Goal: Transaction & Acquisition: Purchase product/service

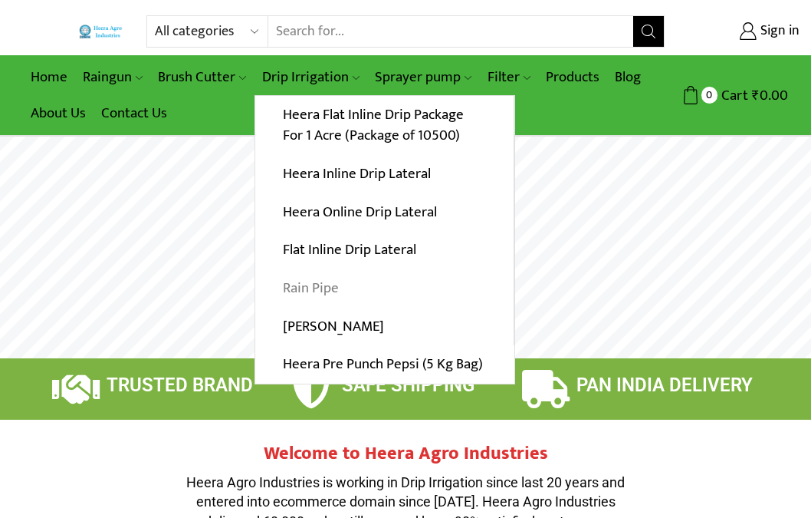
click at [314, 282] on link "Rain Pipe" at bounding box center [384, 288] width 258 height 38
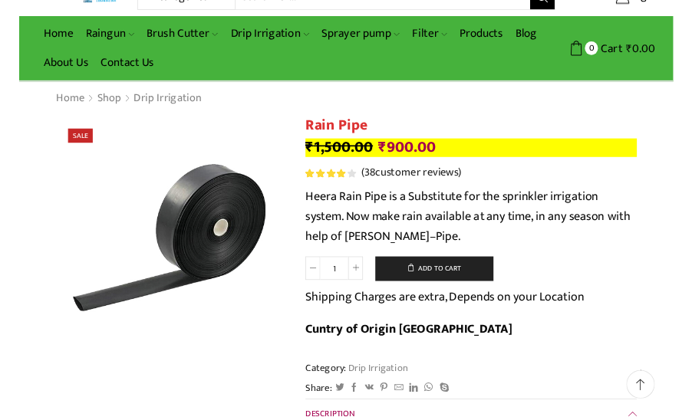
scroll to position [77, 0]
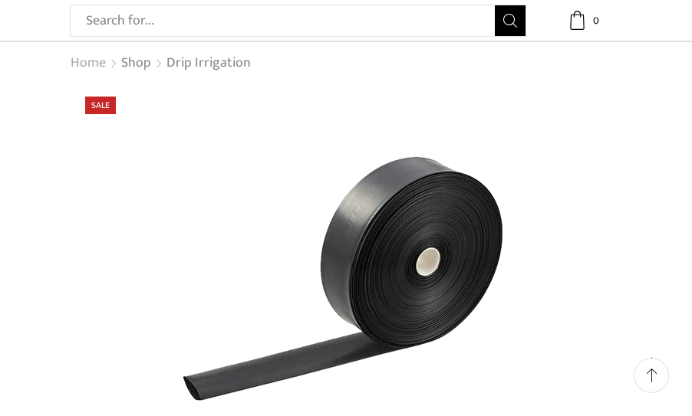
click at [94, 60] on link "Home" at bounding box center [88, 64] width 37 height 20
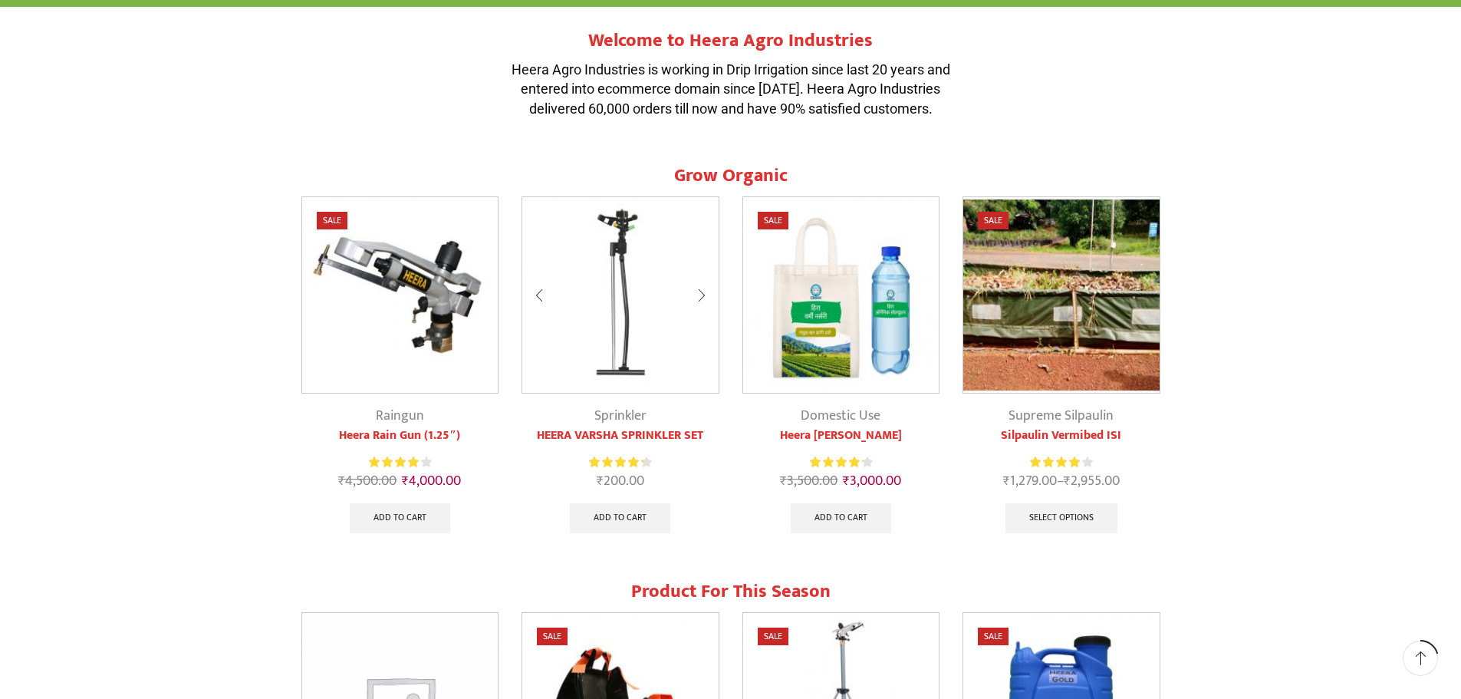
scroll to position [613, 0]
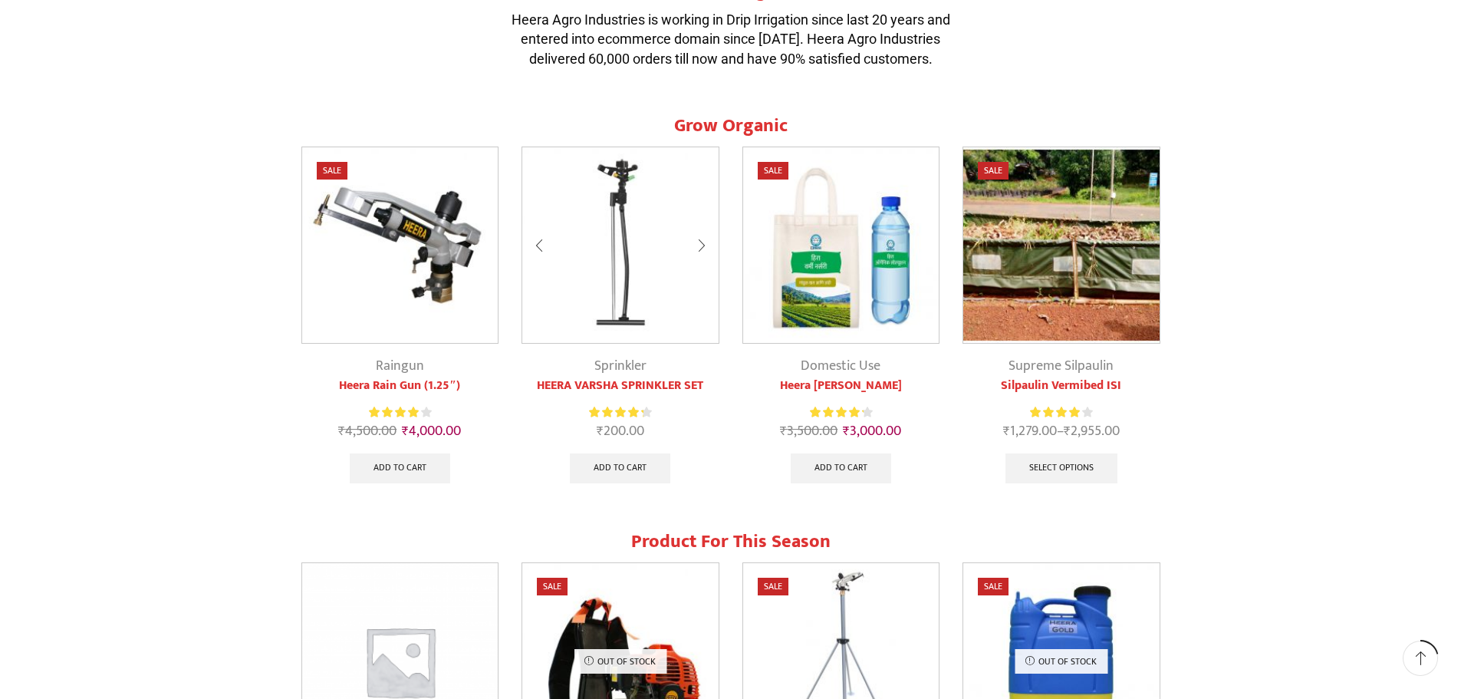
click at [628, 176] on img at bounding box center [620, 245] width 196 height 196
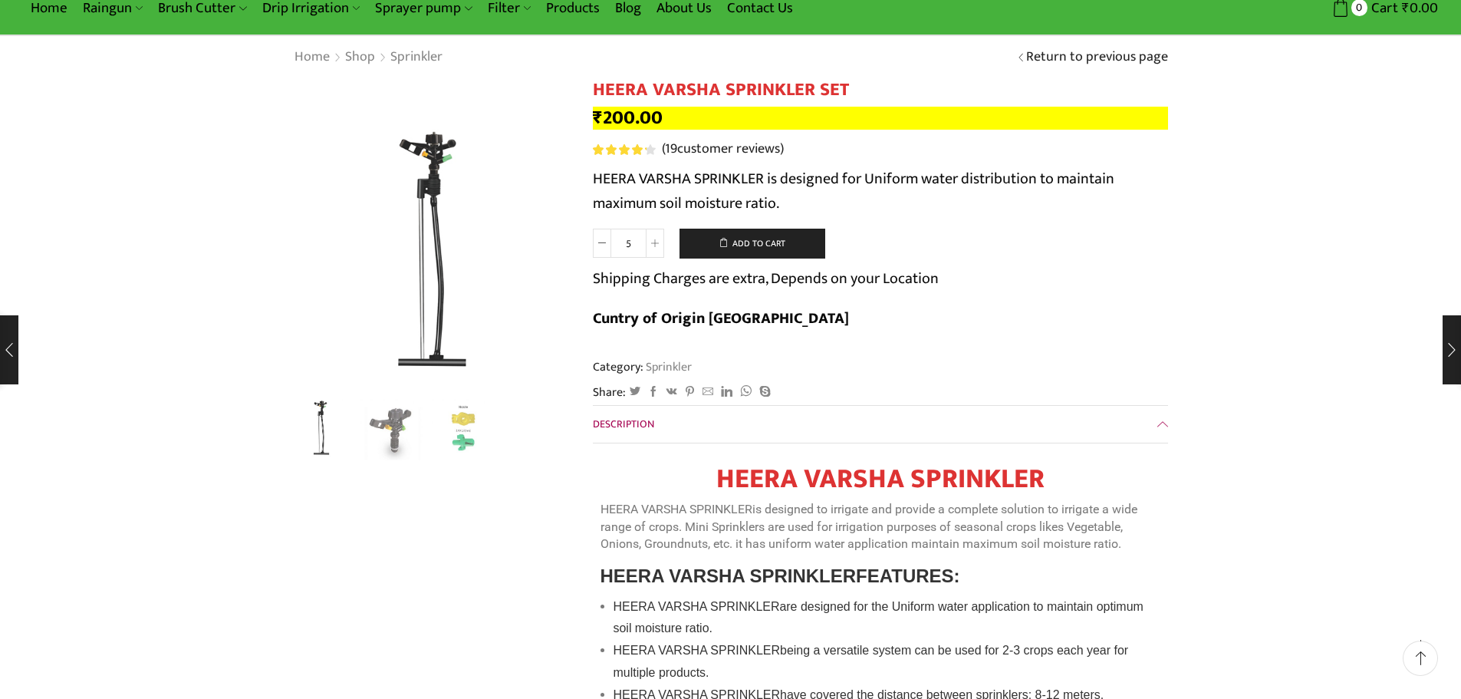
scroll to position [77, 0]
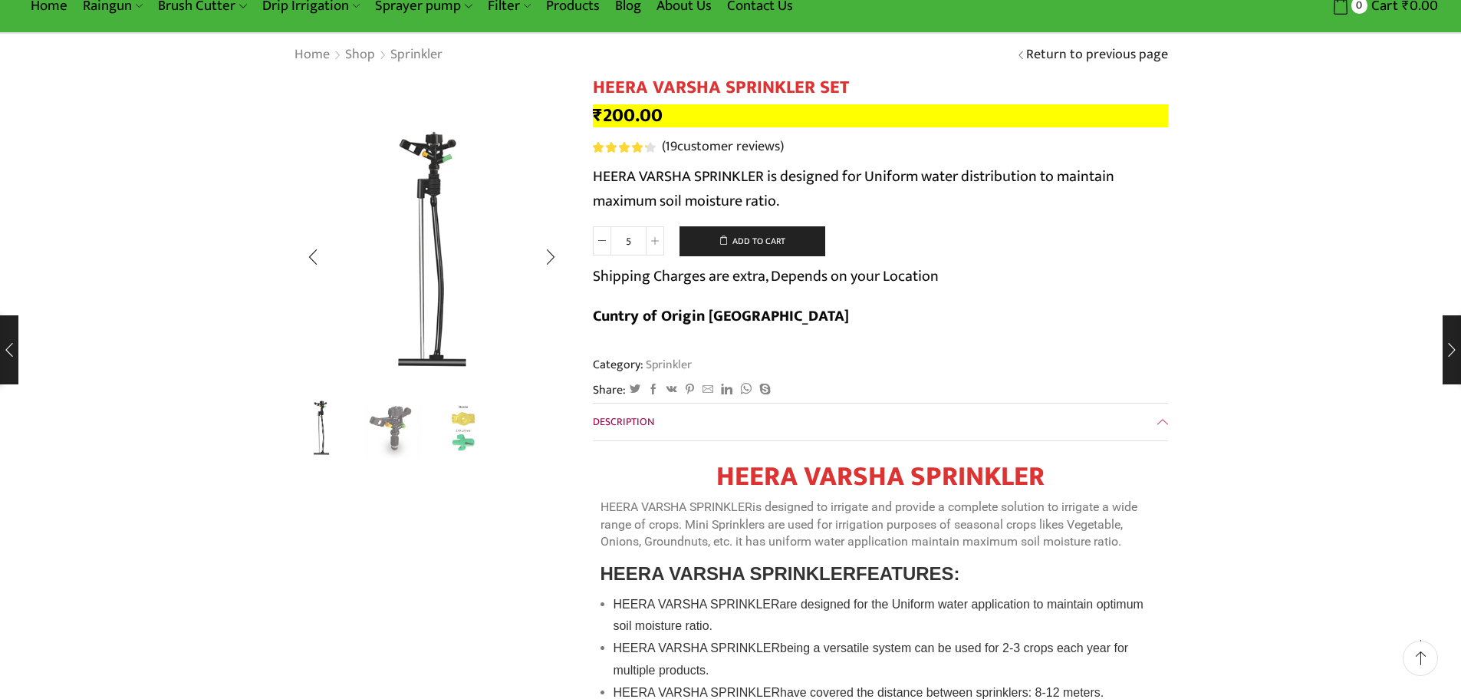
click at [390, 437] on img "2 / 3" at bounding box center [392, 428] width 64 height 64
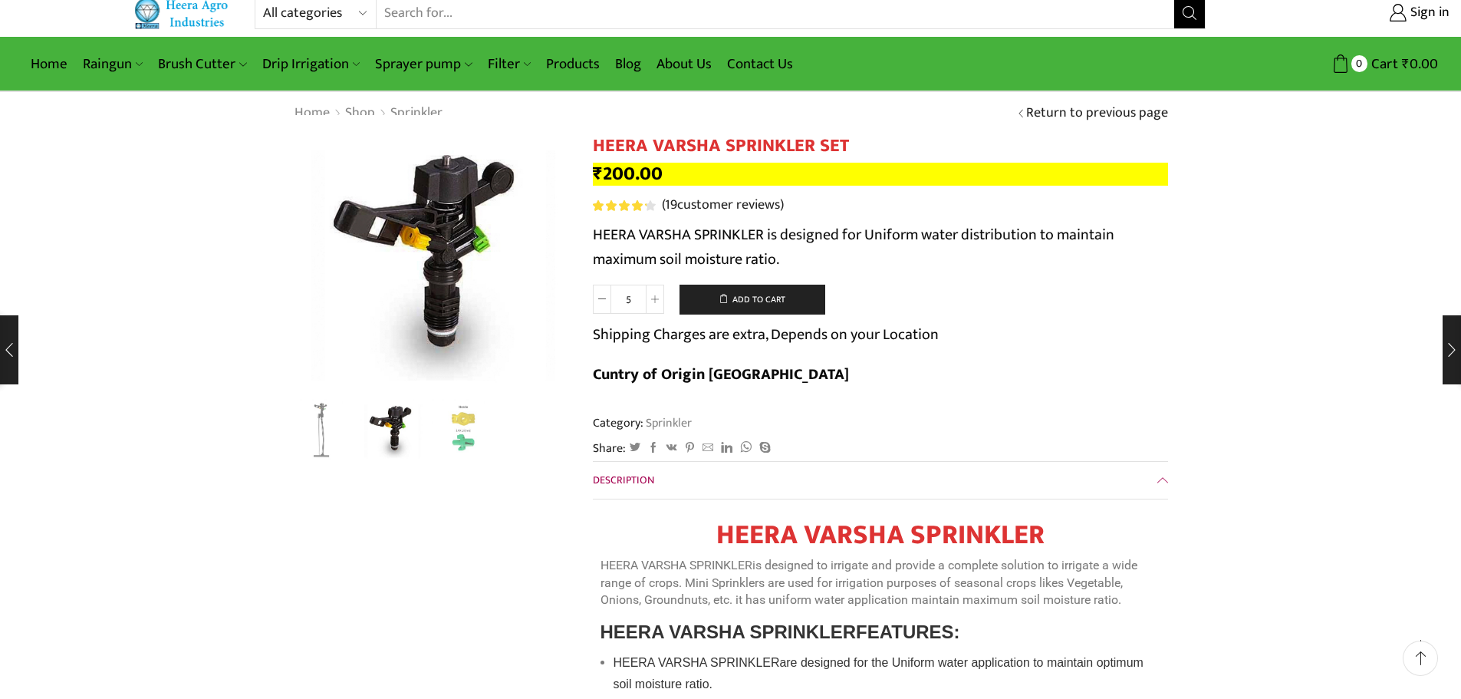
scroll to position [0, 0]
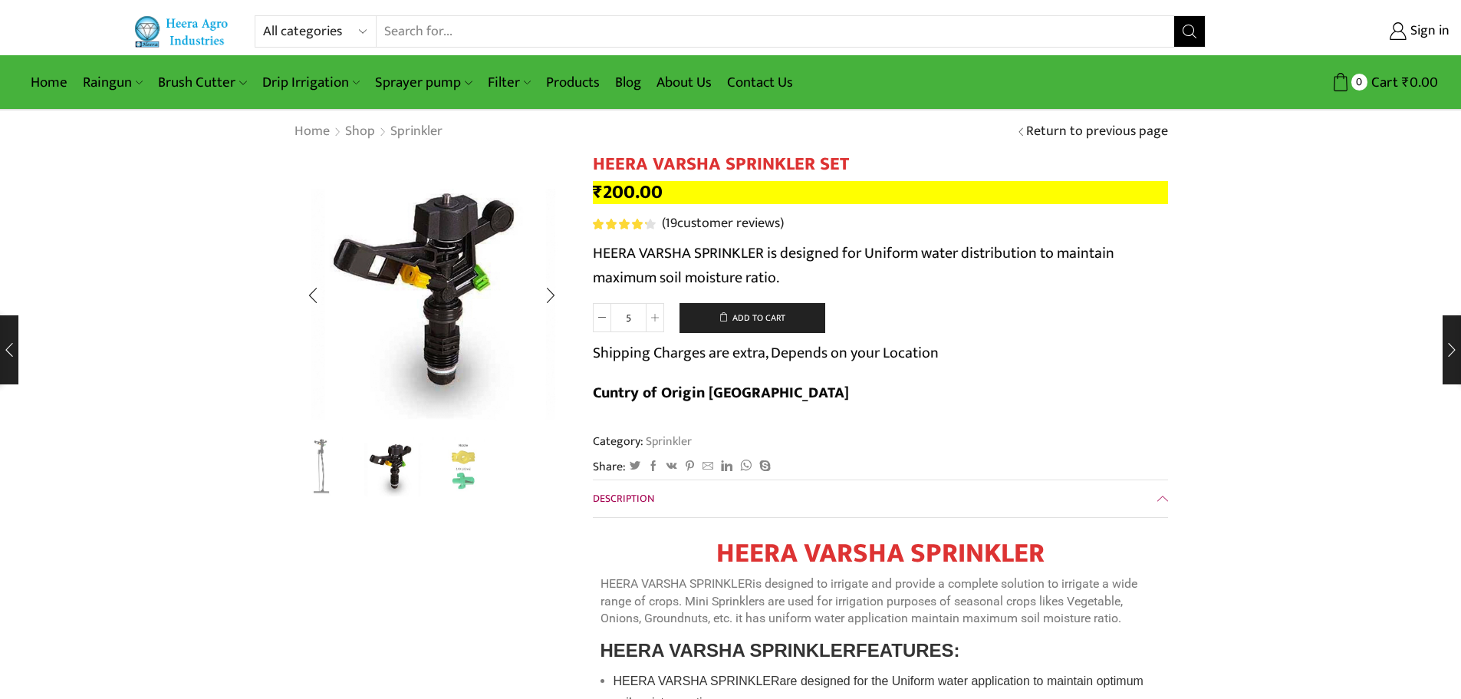
click at [317, 481] on img "1 / 3" at bounding box center [322, 467] width 64 height 64
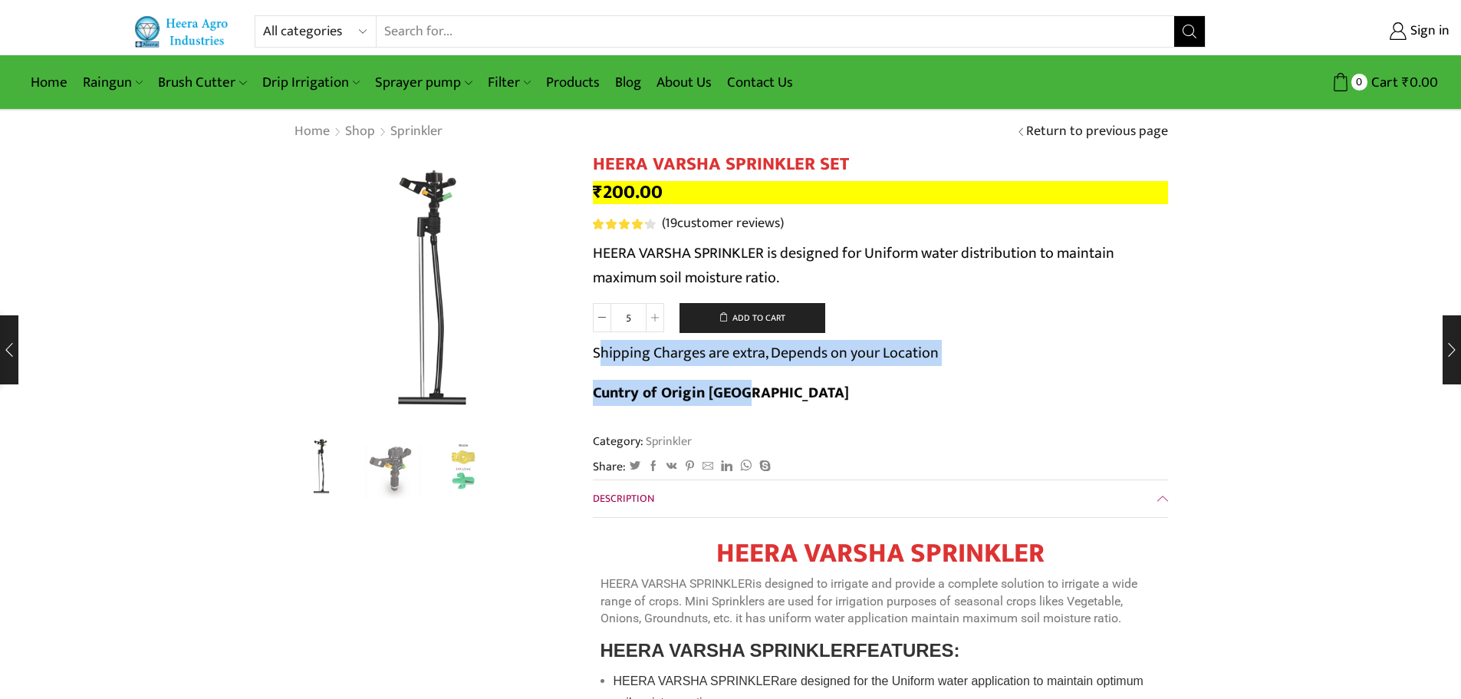
drag, startPoint x: 597, startPoint y: 356, endPoint x: 1088, endPoint y: 350, distance: 491.6
click at [1088, 350] on form "HEERA VARSHA SPRINKLER SET quantity 5 Add to cart Shipping Charges are extra, D…" at bounding box center [880, 362] width 575 height 118
click at [558, 82] on link "Products" at bounding box center [572, 82] width 69 height 36
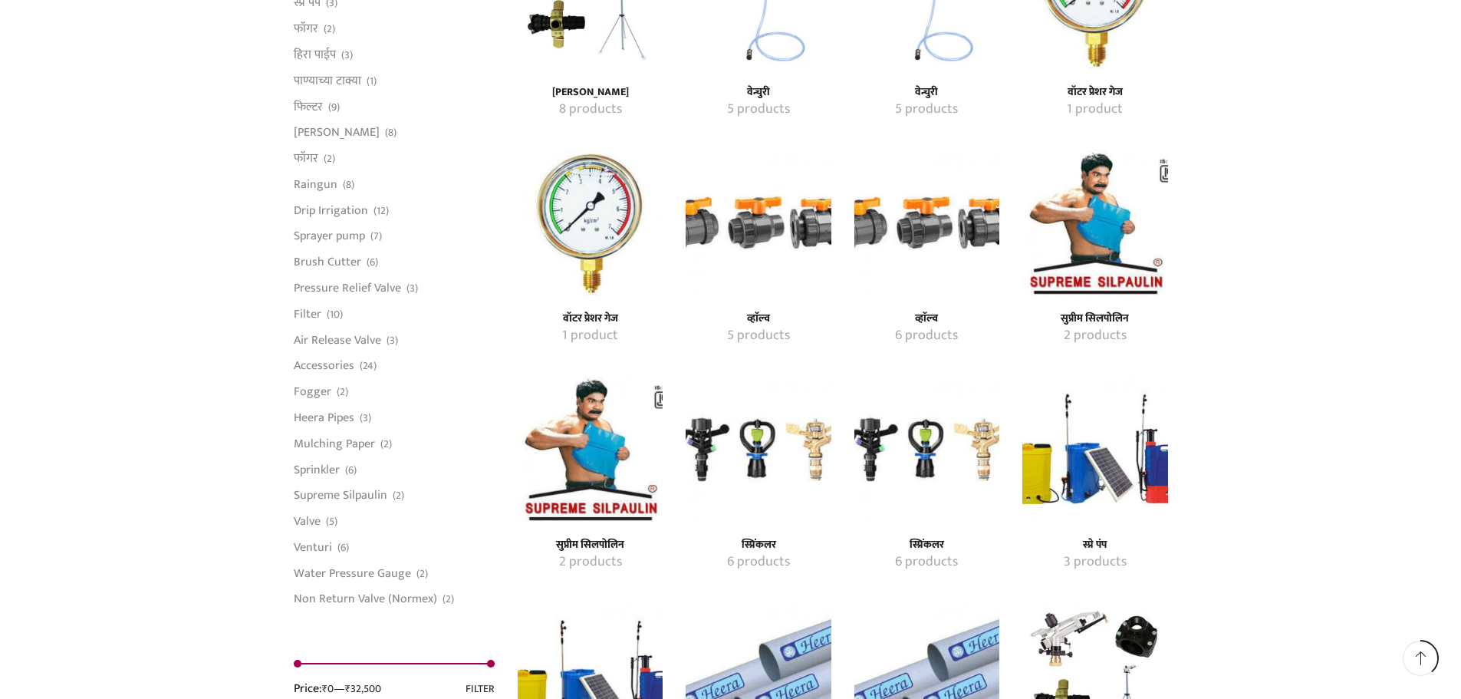
scroll to position [1687, 0]
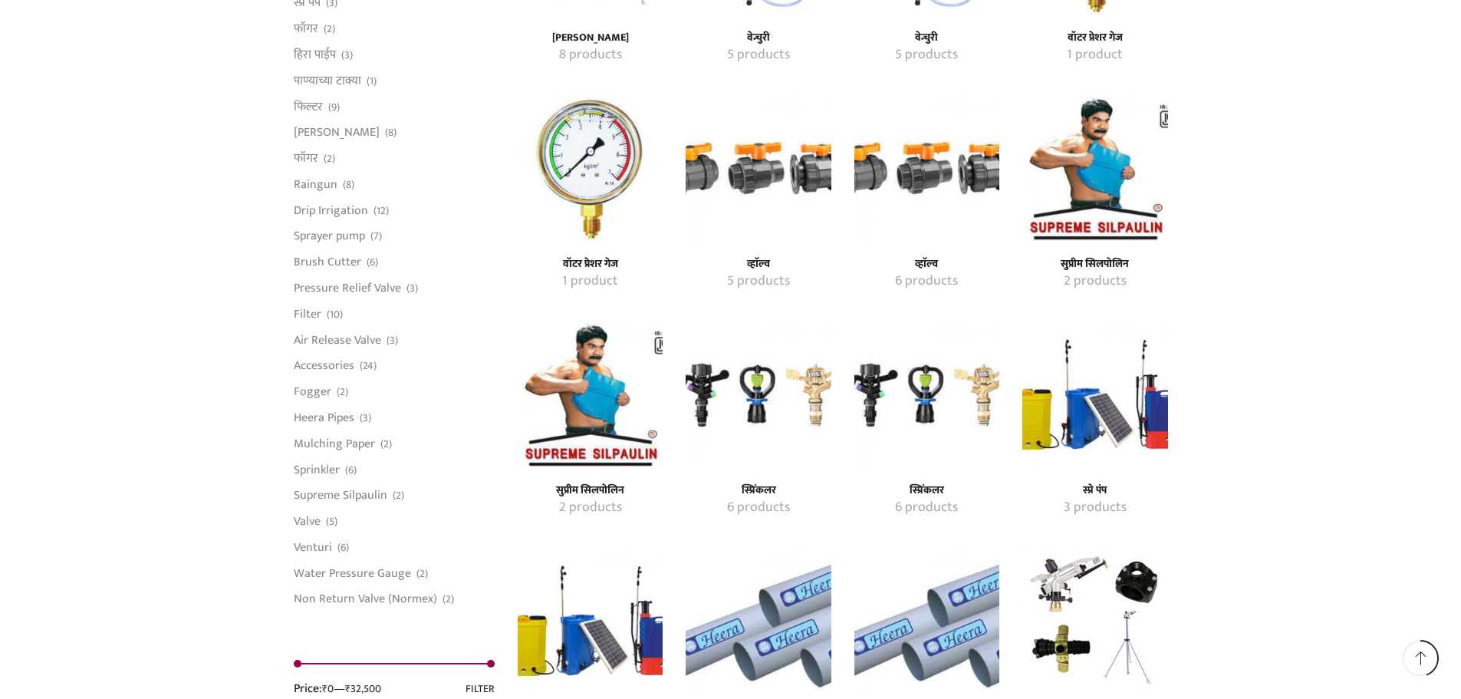
click at [745, 395] on img "Visit product category स्प्रिंकलर" at bounding box center [758, 394] width 145 height 145
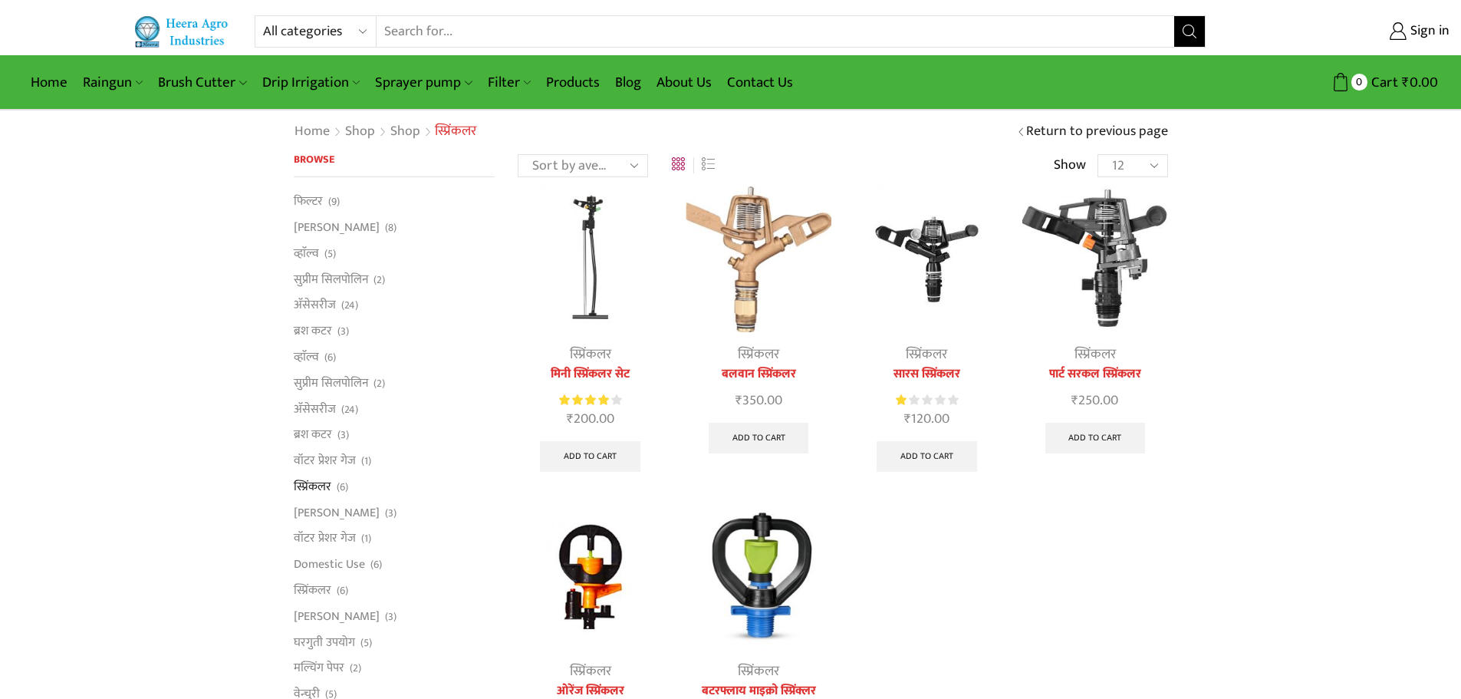
click at [935, 356] on link "स्प्रिंकलर" at bounding box center [926, 354] width 41 height 23
click at [933, 240] on img at bounding box center [926, 258] width 145 height 145
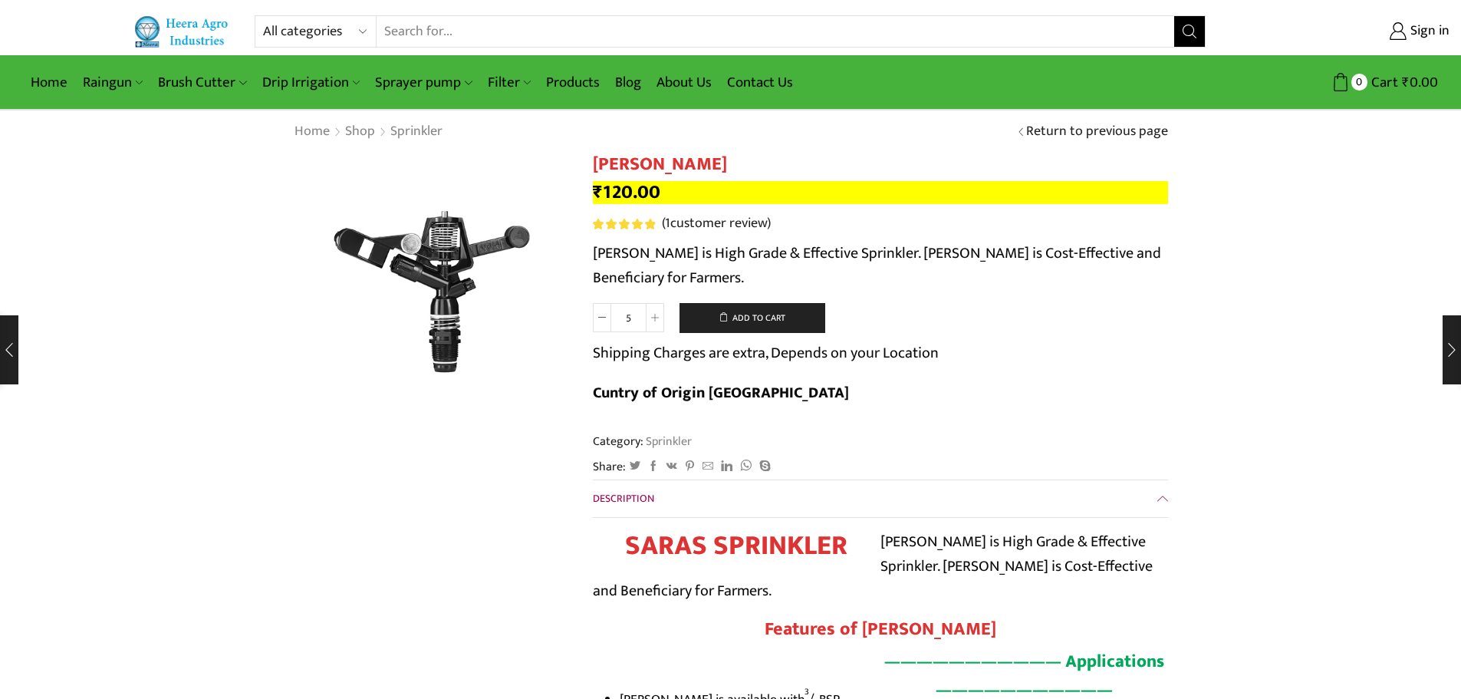
click at [623, 321] on input "5" at bounding box center [628, 317] width 35 height 29
click at [629, 320] on input "5" at bounding box center [628, 317] width 35 height 29
click at [651, 319] on icon at bounding box center [655, 318] width 8 height 8
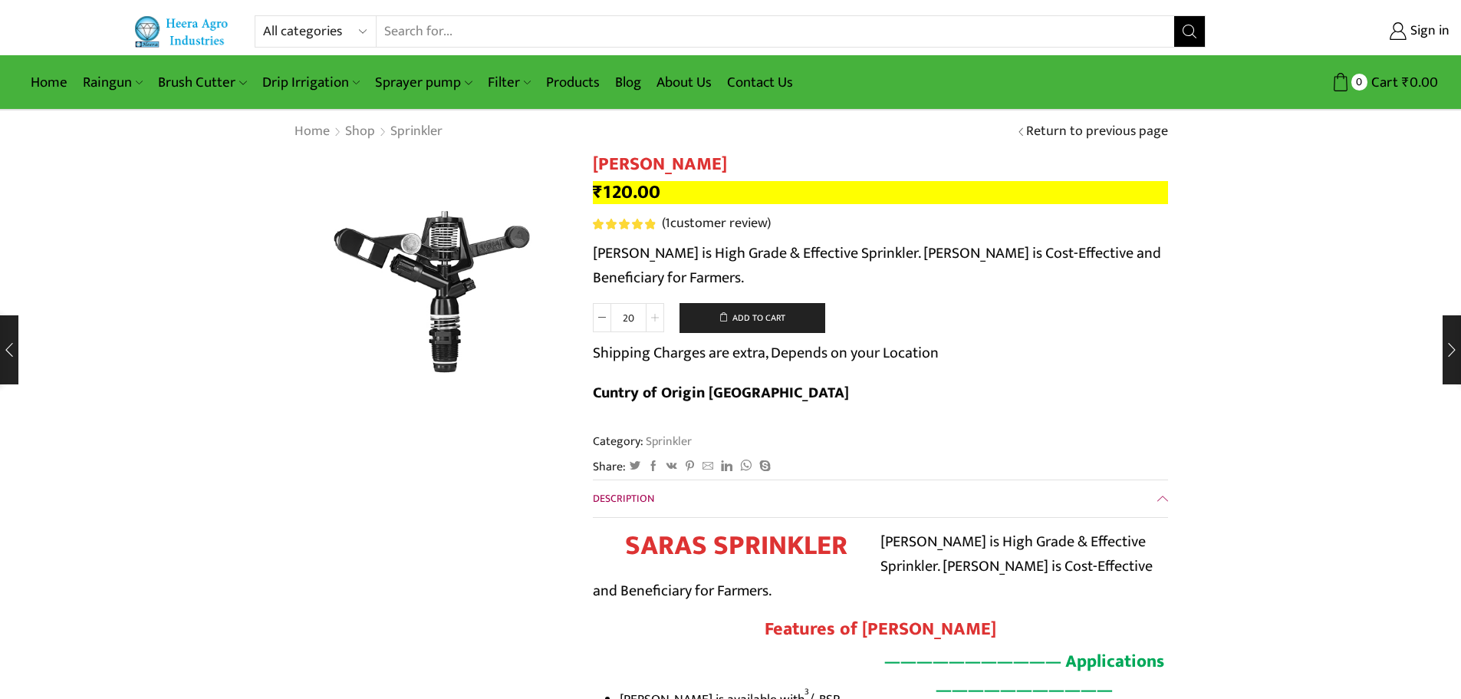
click at [651, 319] on icon at bounding box center [655, 318] width 8 height 8
type input "30"
click at [773, 321] on button "Add to cart" at bounding box center [752, 318] width 146 height 31
drag, startPoint x: 590, startPoint y: 256, endPoint x: 757, endPoint y: 275, distance: 167.5
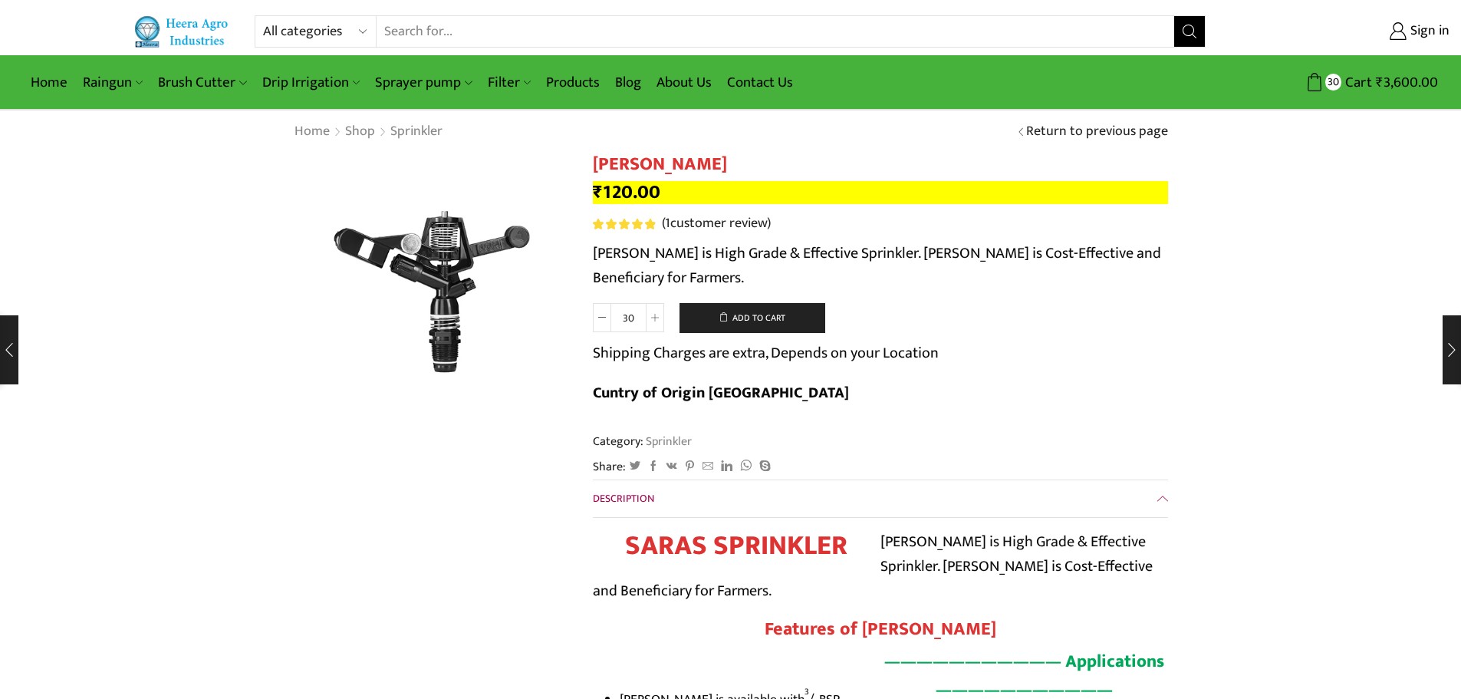
click at [624, 259] on p "Saras Sprinkler is High Grade & Effective Sprinkler. Saras Sprinkler is Cost-Ef…" at bounding box center [880, 265] width 575 height 49
drag, startPoint x: 593, startPoint y: 254, endPoint x: 797, endPoint y: 268, distance: 204.4
click at [749, 281] on p "Saras Sprinkler is High Grade & Effective Sprinkler. Saras Sprinkler is Cost-Ef…" at bounding box center [880, 265] width 575 height 49
click at [593, 254] on p "Saras Sprinkler is High Grade & Effective Sprinkler. Saras Sprinkler is Cost-Ef…" at bounding box center [880, 265] width 575 height 49
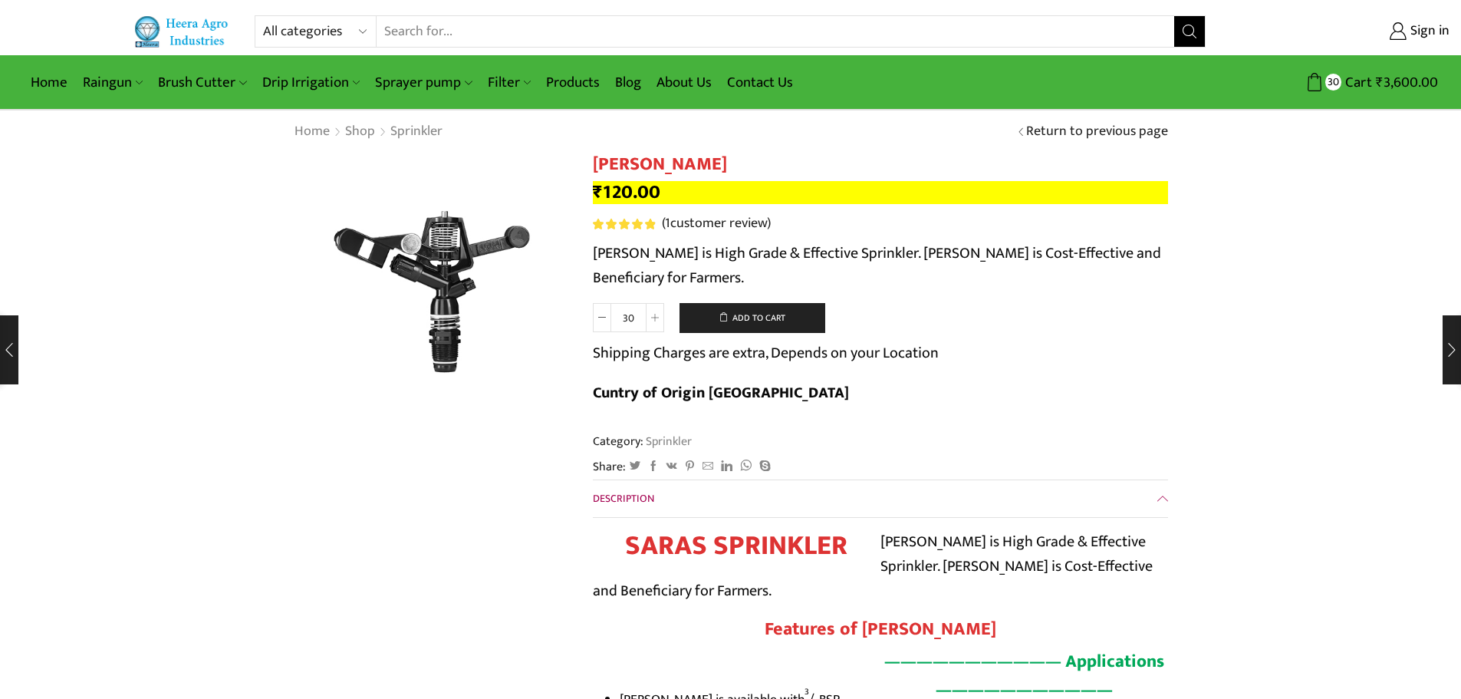
drag, startPoint x: 594, startPoint y: 256, endPoint x: 746, endPoint y: 278, distance: 153.4
click at [746, 278] on p "Saras Sprinkler is High Grade & Effective Sprinkler. Saras Sprinkler is Cost-Ef…" at bounding box center [880, 265] width 575 height 49
click at [736, 277] on p "Saras Sprinkler is High Grade & Effective Sprinkler. Saras Sprinkler is Cost-Ef…" at bounding box center [880, 265] width 575 height 49
drag, startPoint x: 739, startPoint y: 277, endPoint x: 596, endPoint y: 252, distance: 145.5
click at [596, 252] on p "Saras Sprinkler is High Grade & Effective Sprinkler. Saras Sprinkler is Cost-Ef…" at bounding box center [880, 265] width 575 height 49
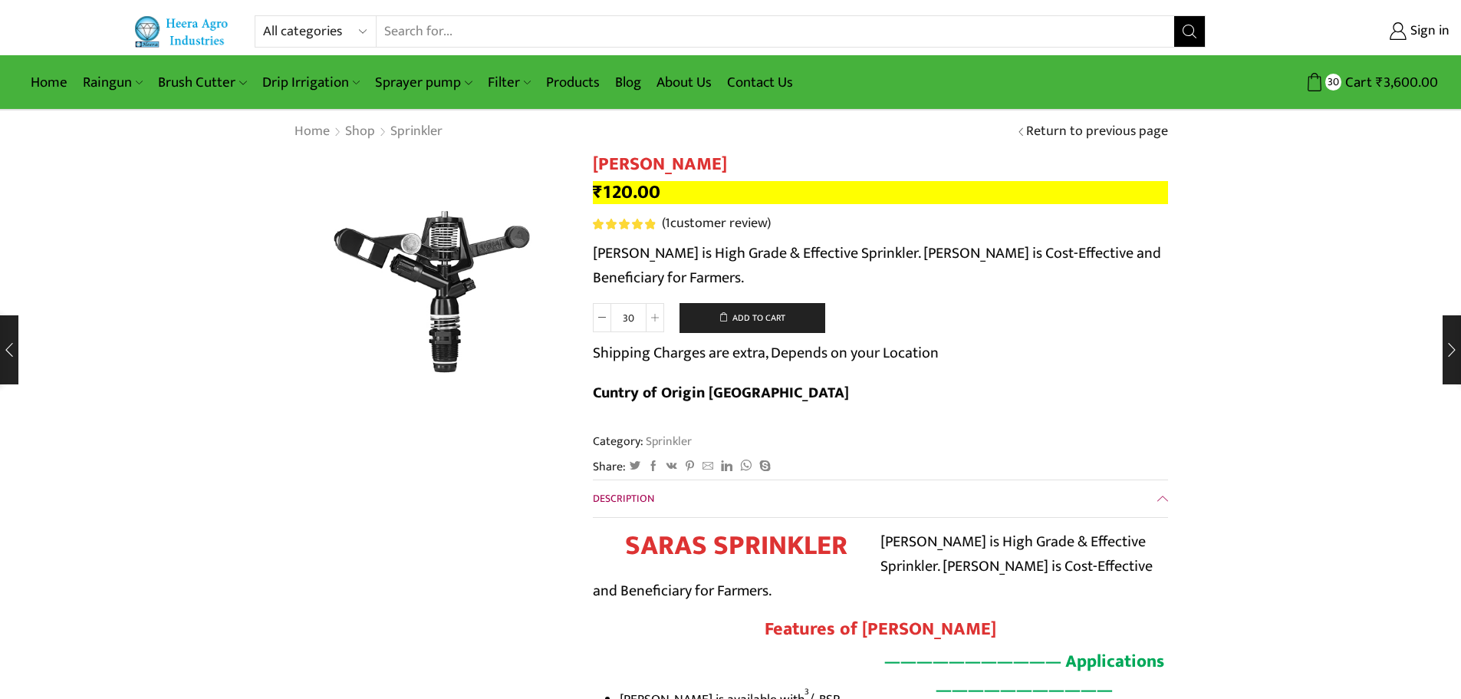
click at [607, 255] on p "Saras Sprinkler is High Grade & Effective Sprinkler. Saras Sprinkler is Cost-Ef…" at bounding box center [880, 265] width 575 height 49
click at [597, 252] on p "Saras Sprinkler is High Grade & Effective Sprinkler. Saras Sprinkler is Cost-Ef…" at bounding box center [880, 265] width 575 height 49
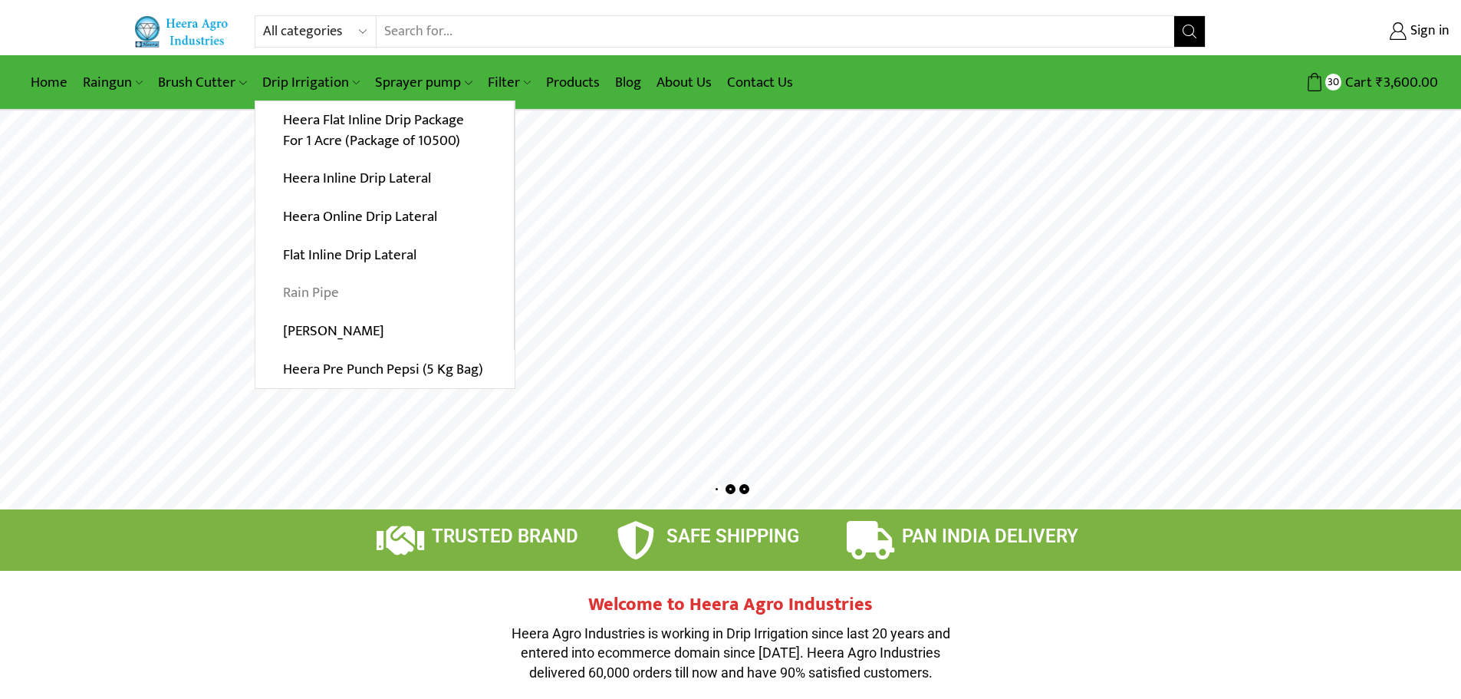
click at [328, 291] on link "Rain Pipe" at bounding box center [384, 293] width 258 height 38
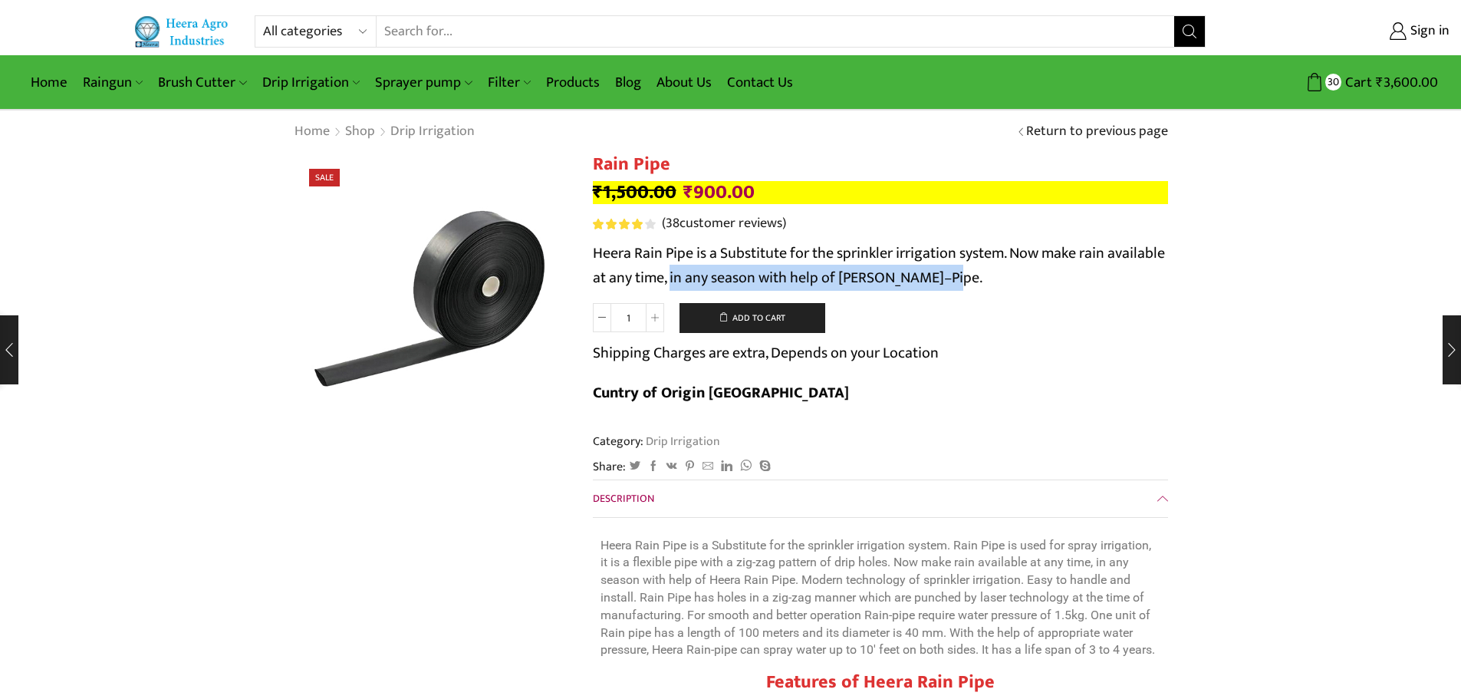
drag, startPoint x: 729, startPoint y: 273, endPoint x: 1014, endPoint y: 279, distance: 284.5
click at [1014, 279] on p "Heera Rain Pipe is a Substitute for the sprinkler irrigation system. Now make r…" at bounding box center [880, 265] width 575 height 49
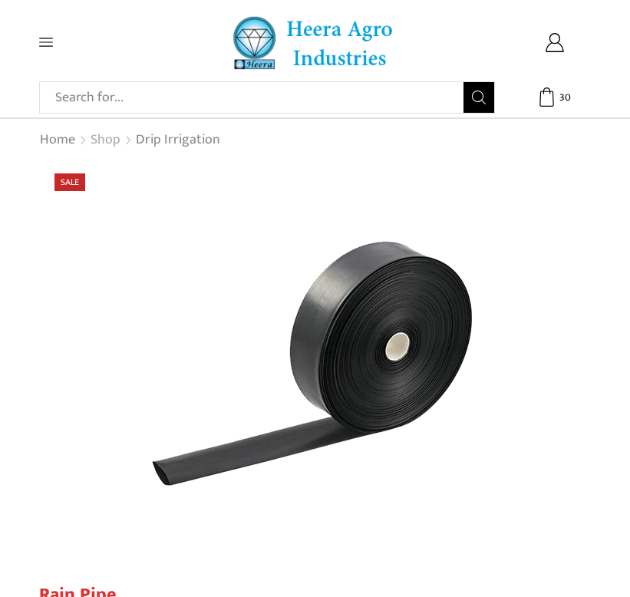
click at [104, 134] on link "Shop" at bounding box center [105, 140] width 31 height 20
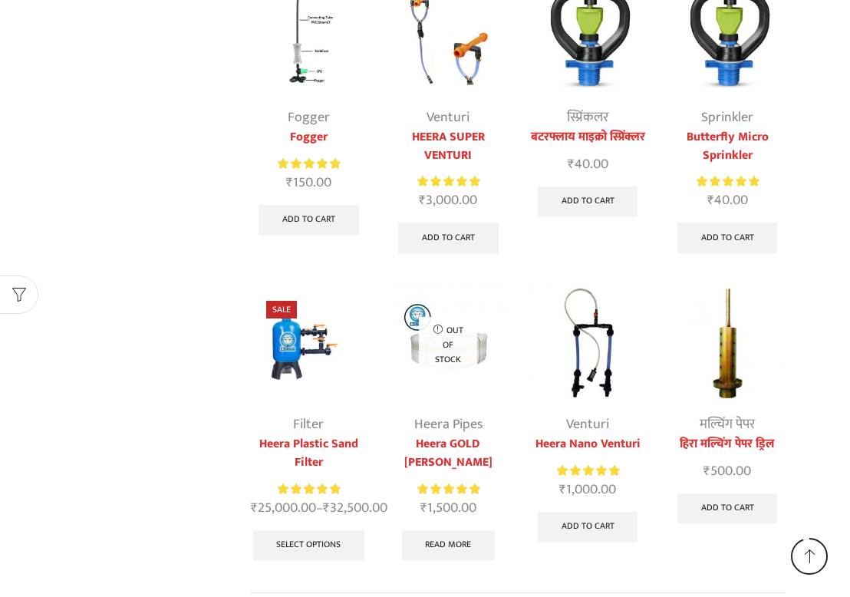
scroll to position [3604, 0]
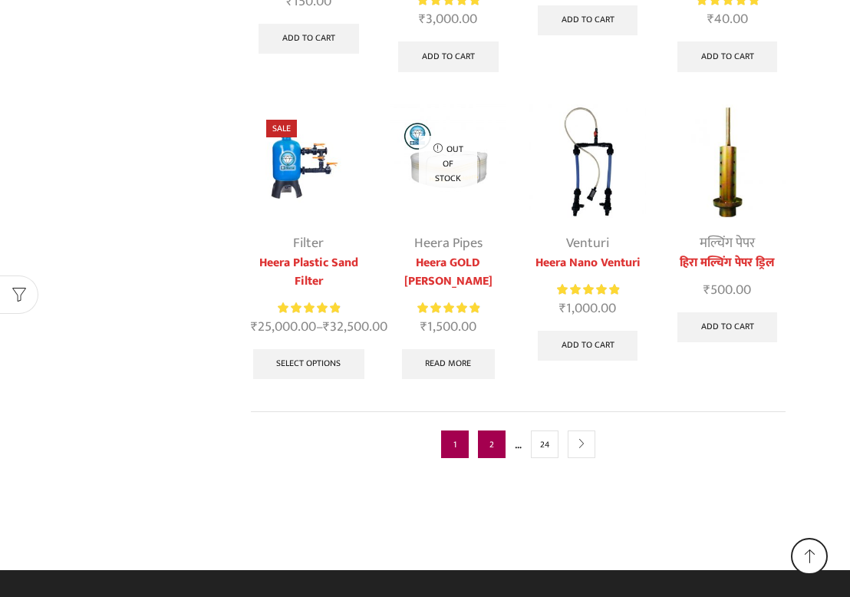
click at [492, 447] on link "2" at bounding box center [492, 444] width 28 height 28
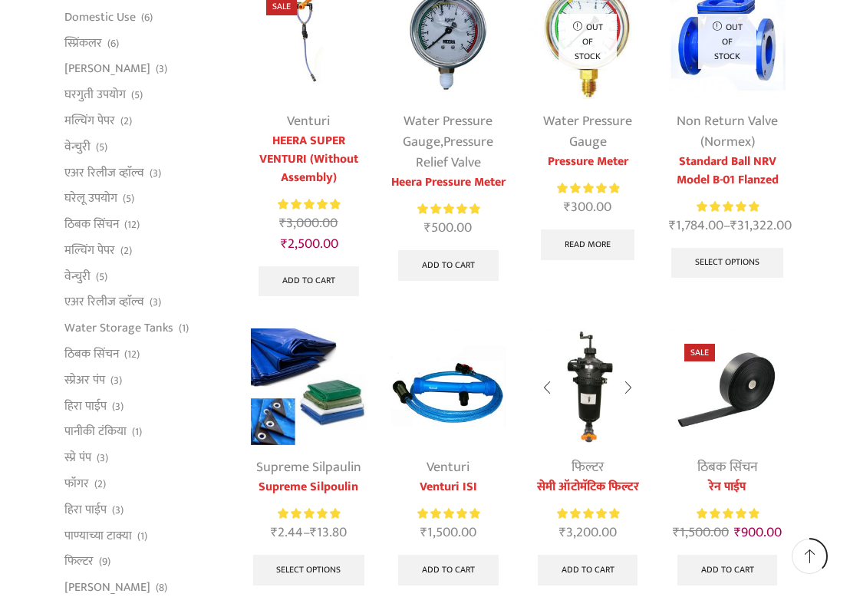
scroll to position [767, 0]
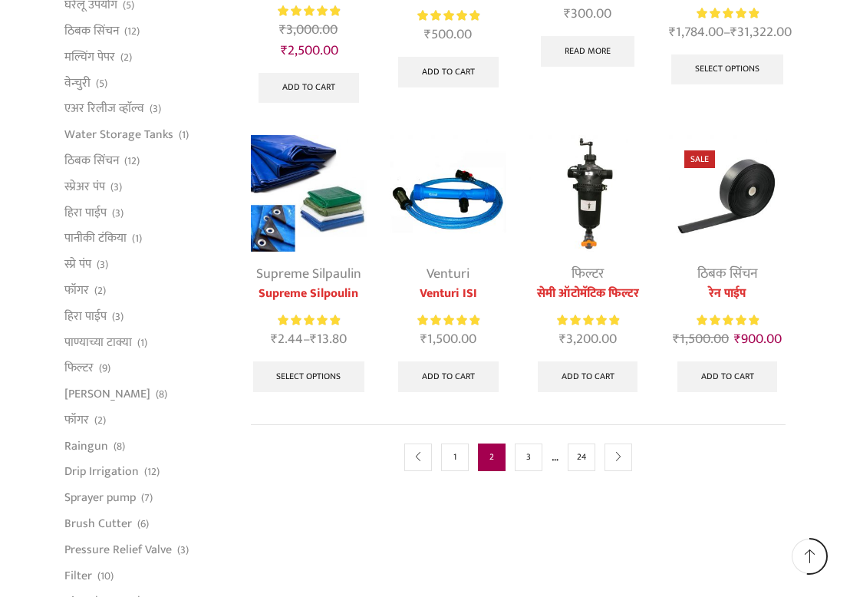
click at [754, 197] on img at bounding box center [727, 193] width 117 height 117
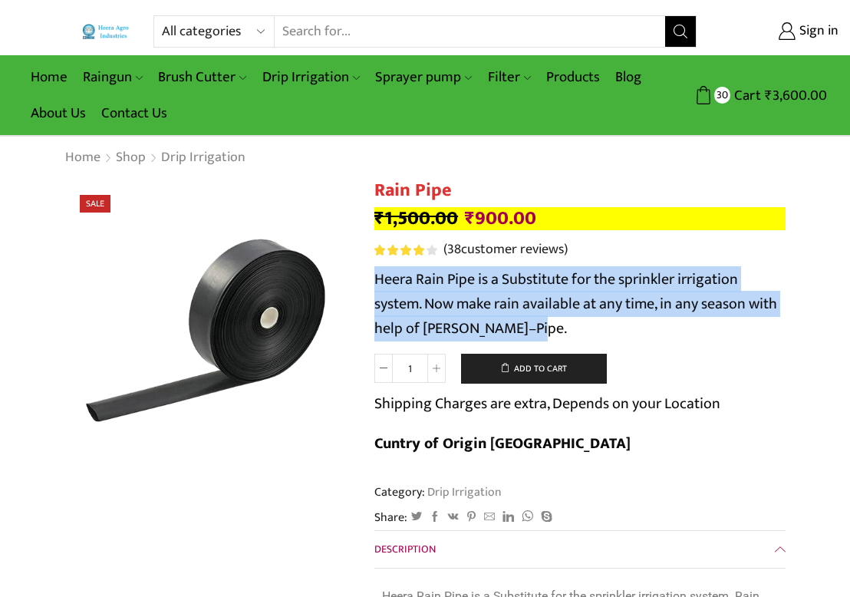
drag, startPoint x: 375, startPoint y: 277, endPoint x: 541, endPoint y: 328, distance: 174.1
click at [541, 328] on p "Heera Rain Pipe is a Substitute for the sprinkler irrigation system. Now make r…" at bounding box center [579, 304] width 411 height 74
click at [531, 329] on p "Heera Rain Pipe is a Substitute for the sprinkler irrigation system. Now make r…" at bounding box center [579, 304] width 411 height 74
drag, startPoint x: 527, startPoint y: 327, endPoint x: 377, endPoint y: 281, distance: 156.4
click at [377, 281] on span "Heera Rain Pipe is a Substitute for the sprinkler irrigation system. Now make r…" at bounding box center [575, 303] width 403 height 75
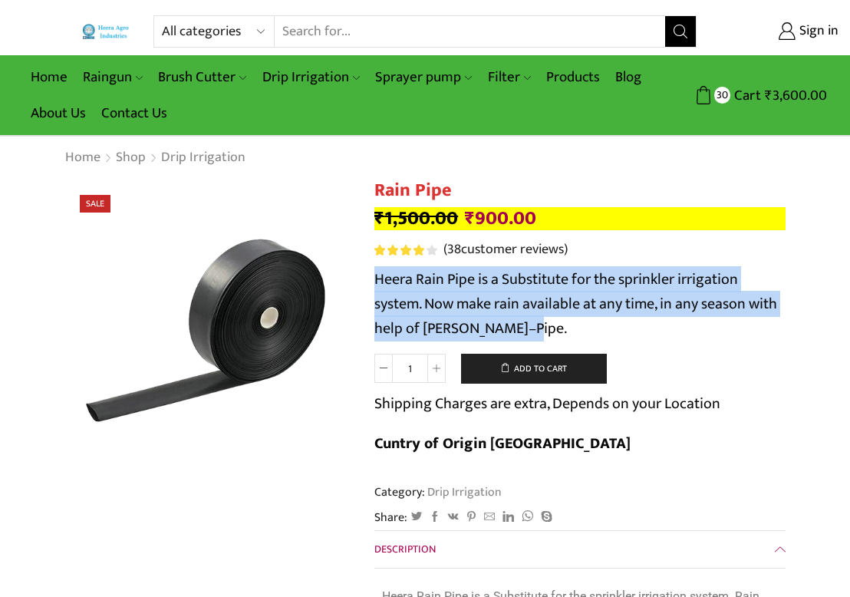
click at [390, 281] on span "Heera Rain Pipe is a Substitute for the sprinkler irrigation system. Now make r…" at bounding box center [575, 303] width 403 height 75
drag, startPoint x: 376, startPoint y: 285, endPoint x: 547, endPoint y: 334, distance: 177.2
click at [547, 334] on p "Heera Rain Pipe is a Substitute for the sprinkler irrigation system. Now make r…" at bounding box center [579, 304] width 411 height 74
click at [537, 332] on p "Heera Rain Pipe is a Substitute for the sprinkler irrigation system. Now make r…" at bounding box center [579, 304] width 411 height 74
drag, startPoint x: 525, startPoint y: 328, endPoint x: 375, endPoint y: 284, distance: 156.7
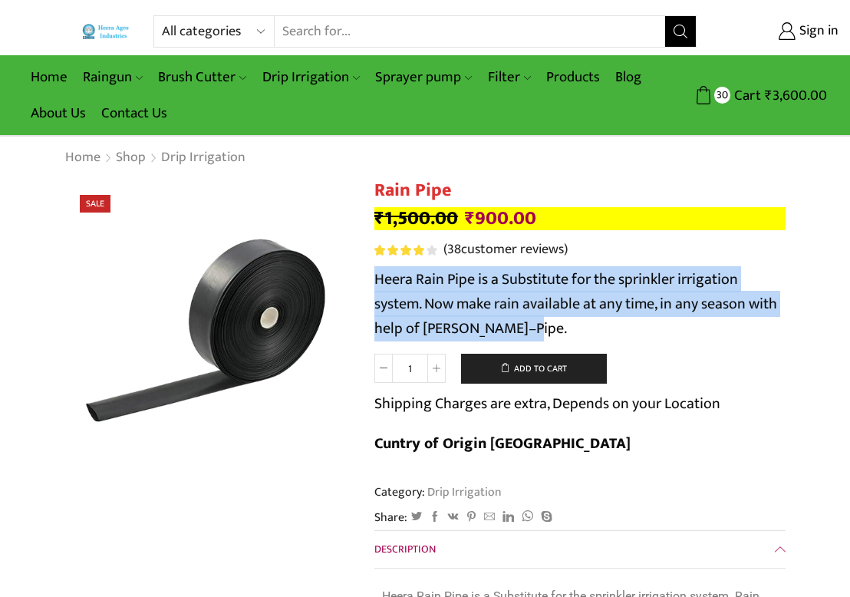
click at [375, 284] on span "Heera Rain Pipe is a Substitute for the sprinkler irrigation system. Now make r…" at bounding box center [575, 303] width 403 height 75
click at [391, 288] on span "Heera Rain Pipe is a Substitute for the sprinkler irrigation system. Now make r…" at bounding box center [575, 303] width 403 height 75
drag, startPoint x: 376, startPoint y: 279, endPoint x: 547, endPoint y: 324, distance: 176.9
click at [537, 330] on p "Heera Rain Pipe is a Substitute for the sprinkler irrigation system. Now make r…" at bounding box center [579, 304] width 411 height 74
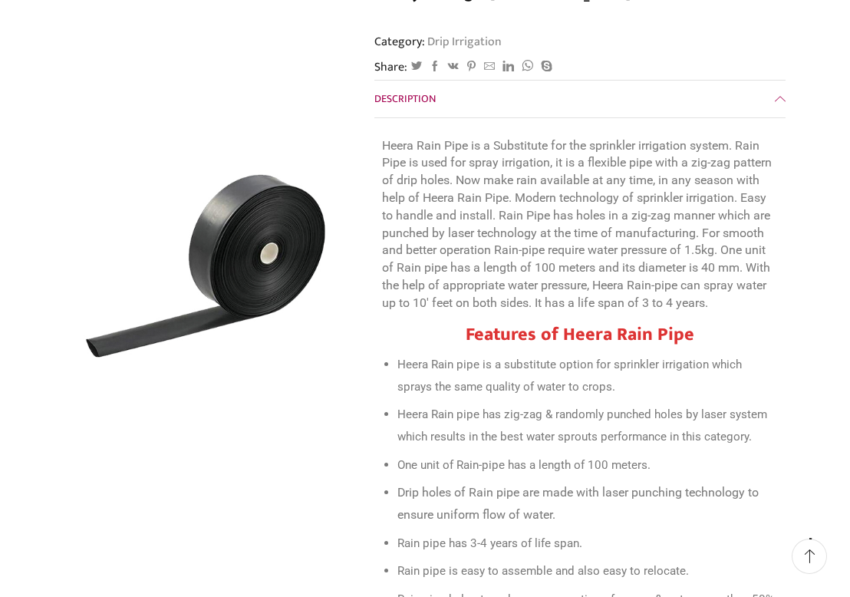
scroll to position [460, 0]
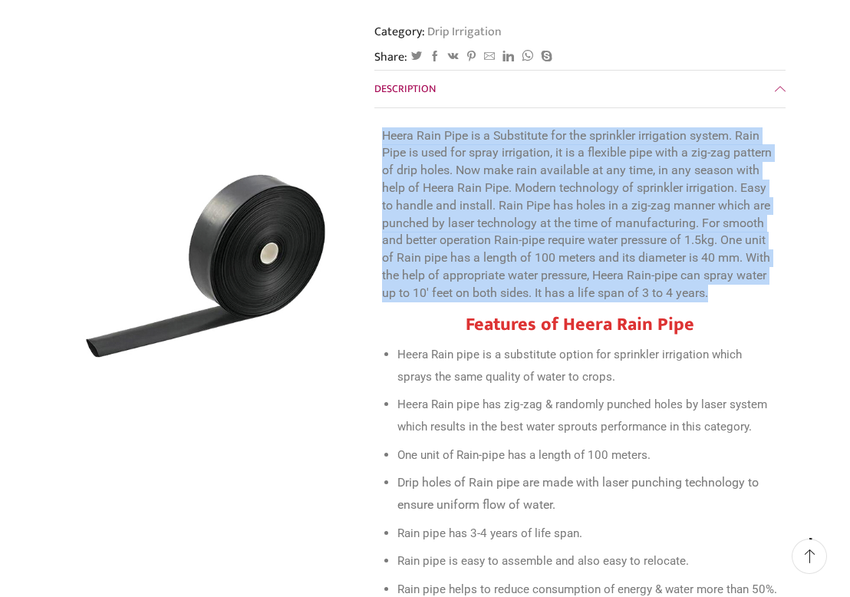
drag, startPoint x: 383, startPoint y: 136, endPoint x: 724, endPoint y: 294, distance: 375.7
click at [724, 294] on p "Heera Rain Pipe is a Substitute for the sprinkler irrigation system. Rain Pipe …" at bounding box center [580, 214] width 396 height 175
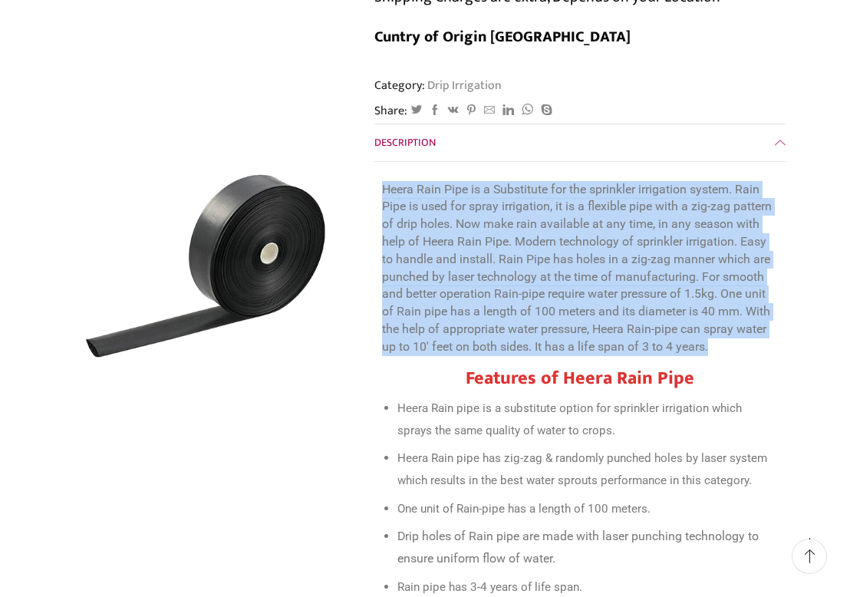
scroll to position [0, 0]
